Goal: Information Seeking & Learning: Learn about a topic

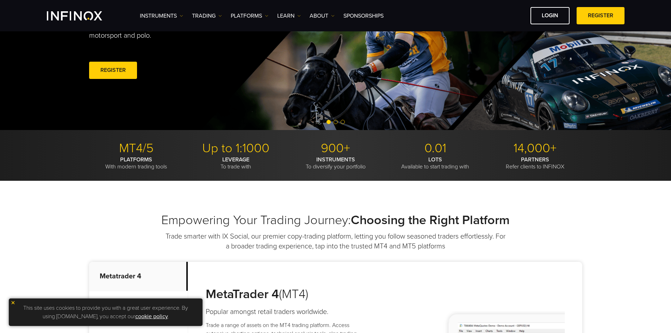
click at [12, 302] on img at bounding box center [13, 302] width 5 height 5
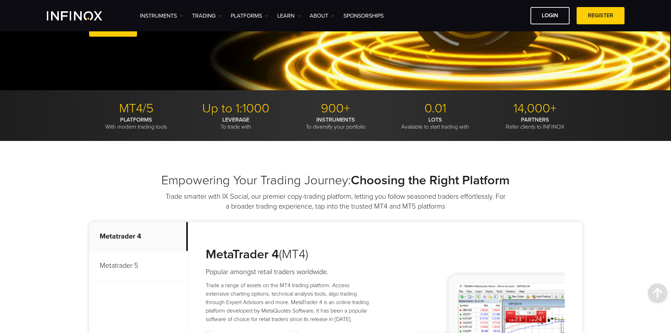
scroll to position [106, 0]
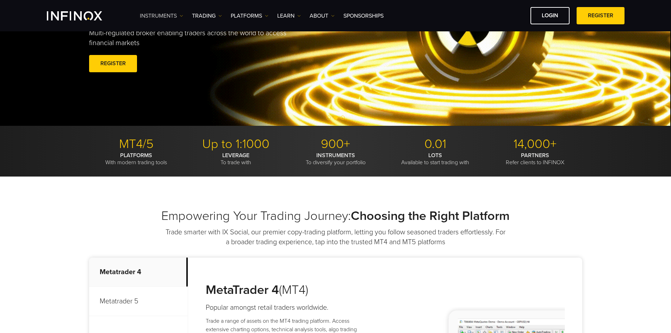
click at [182, 14] on img at bounding box center [182, 16] width 4 height 4
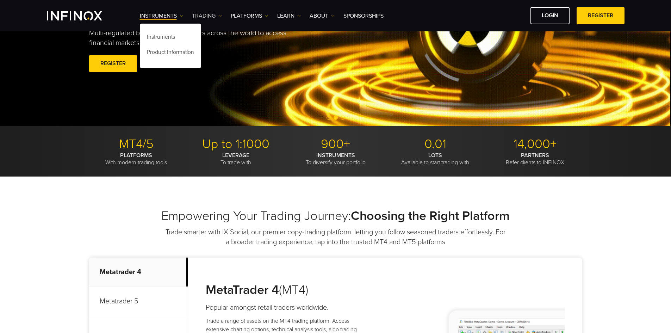
scroll to position [0, 0]
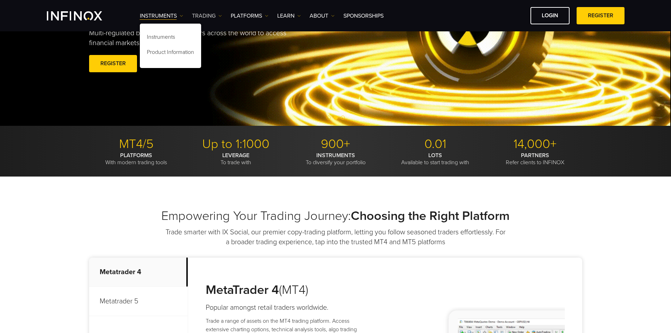
click at [218, 17] on img at bounding box center [220, 16] width 4 height 4
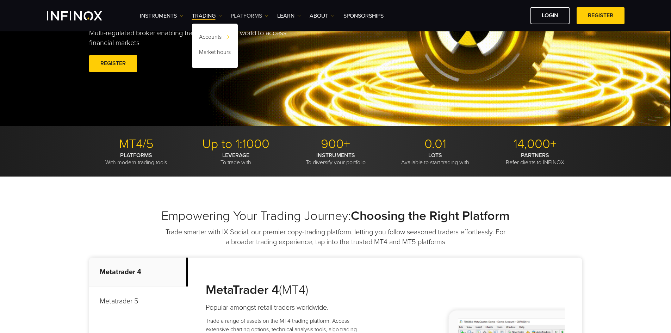
click at [266, 16] on img at bounding box center [267, 16] width 4 height 4
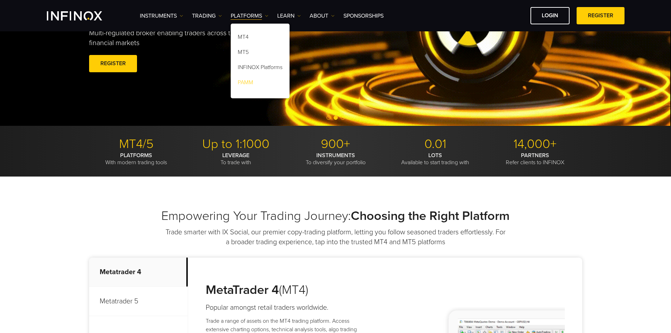
click at [251, 85] on link "PAMM" at bounding box center [260, 83] width 59 height 15
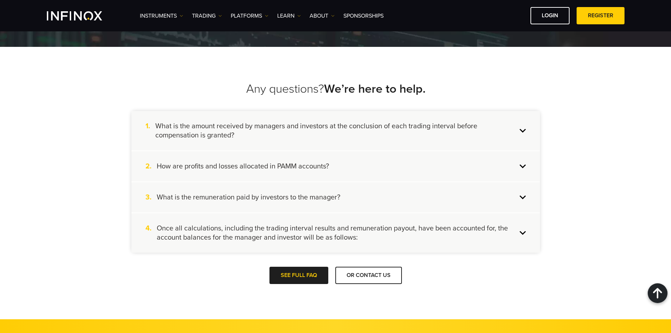
scroll to position [1021, 0]
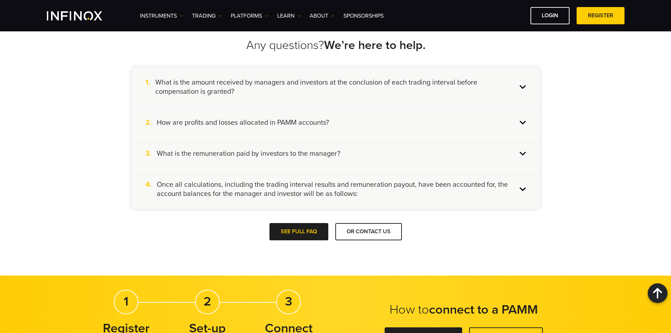
click at [263, 85] on h4 "What is the amount received by managers and investors at the conclusion of each…" at bounding box center [336, 87] width 362 height 18
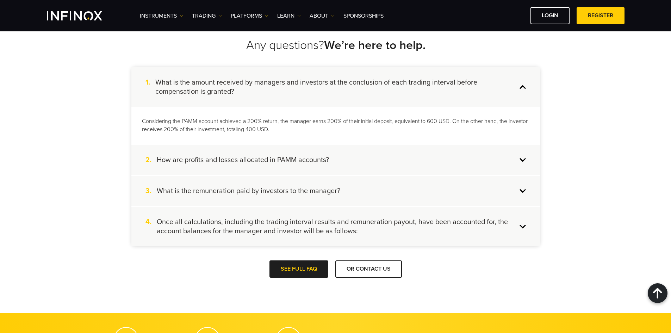
scroll to position [0, 0]
click at [304, 163] on h4 "How are profits and losses allocated in PAMM accounts?" at bounding box center [243, 159] width 172 height 9
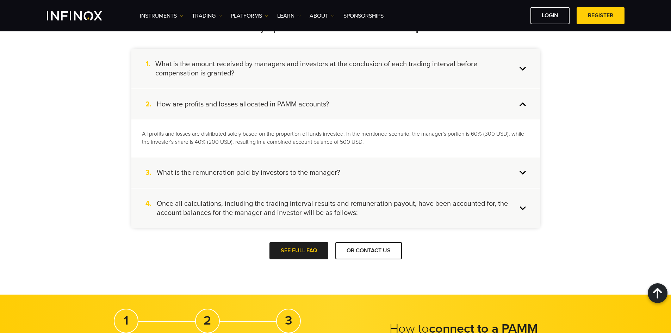
scroll to position [1056, 0]
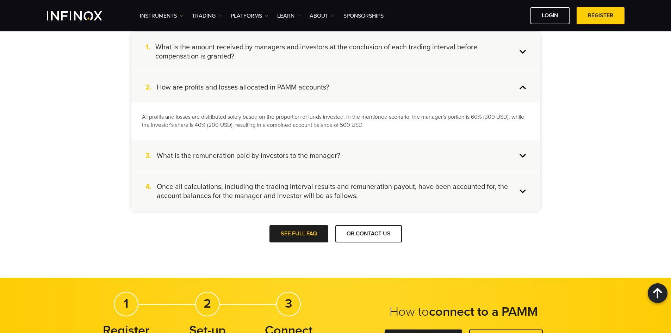
click at [304, 163] on div "3. What is the remuneration paid by investors to the manager?" at bounding box center [335, 155] width 408 height 30
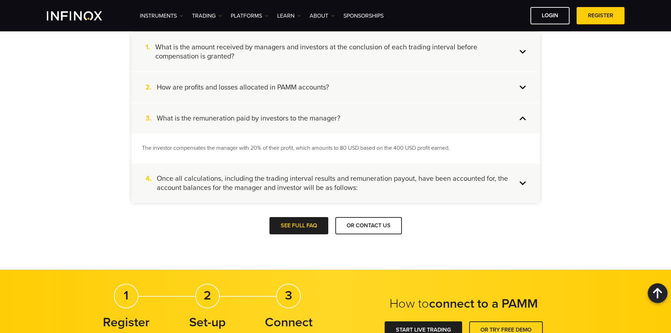
scroll to position [0, 0]
click at [308, 190] on h4 "Once all calculations, including the trading interval results and remuneration …" at bounding box center [337, 183] width 360 height 18
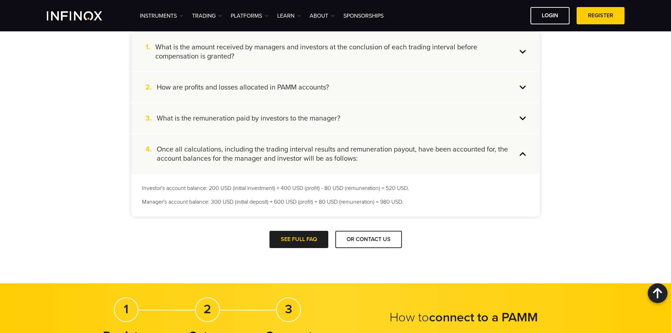
click at [314, 161] on h4 "Once all calculations, including the trading interval results and remuneration …" at bounding box center [337, 154] width 360 height 18
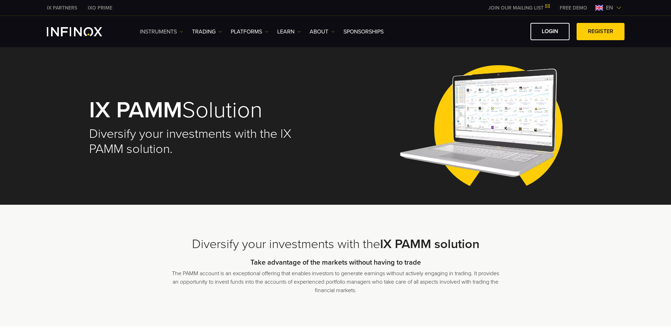
click at [181, 34] on link "Instruments" at bounding box center [161, 31] width 43 height 8
